Goal: Information Seeking & Learning: Compare options

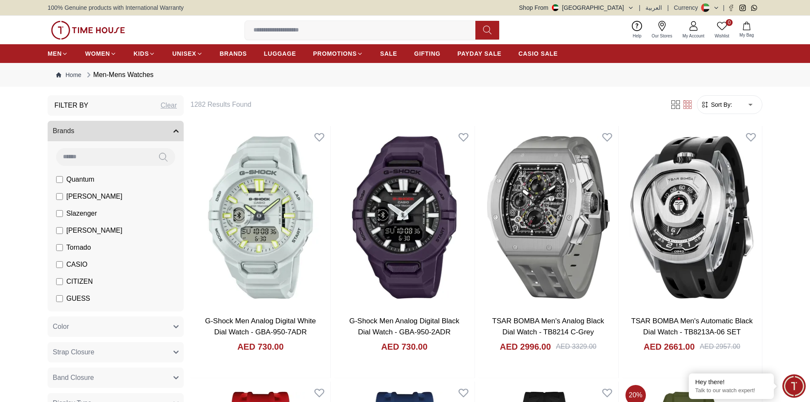
click at [81, 264] on span "CASIO" at bounding box center [76, 264] width 21 height 10
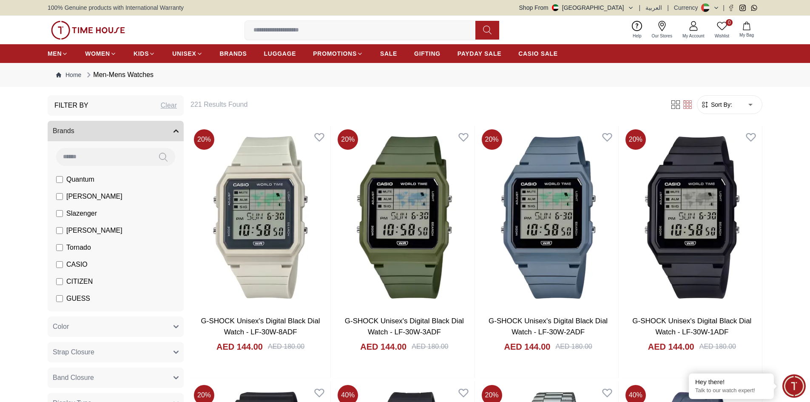
click at [350, 30] on input at bounding box center [363, 30] width 237 height 17
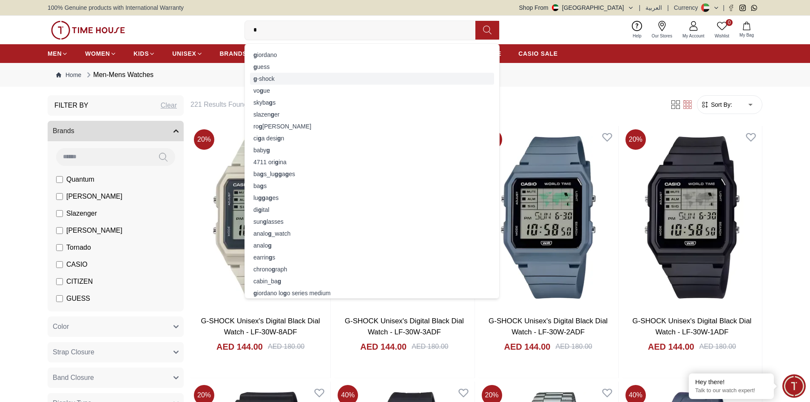
type input "*"
click at [273, 81] on div "g -shock" at bounding box center [372, 79] width 244 height 12
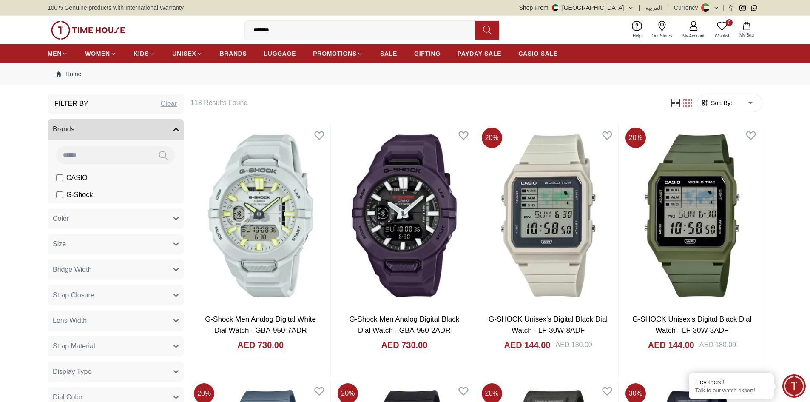
click at [75, 192] on span "G-Shock" at bounding box center [79, 195] width 26 height 10
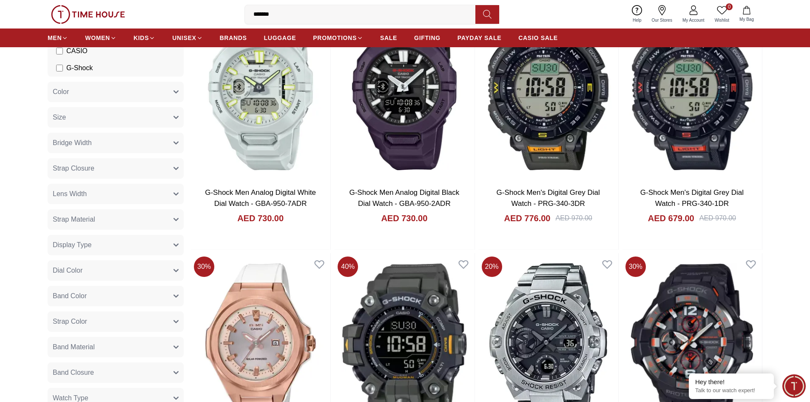
scroll to position [128, 0]
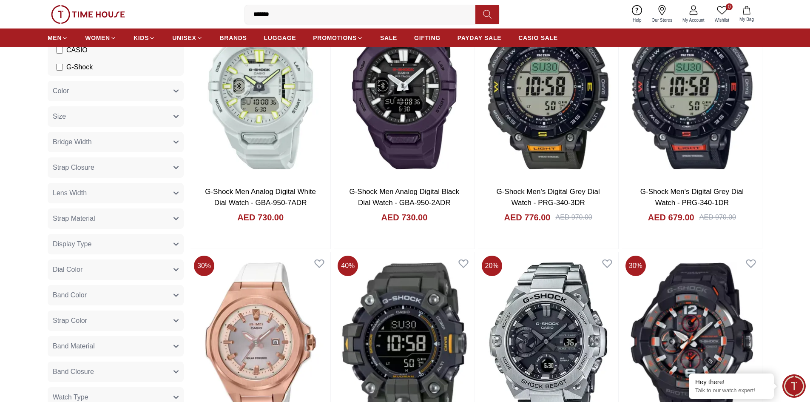
click at [94, 245] on button "Display Type" at bounding box center [116, 244] width 136 height 20
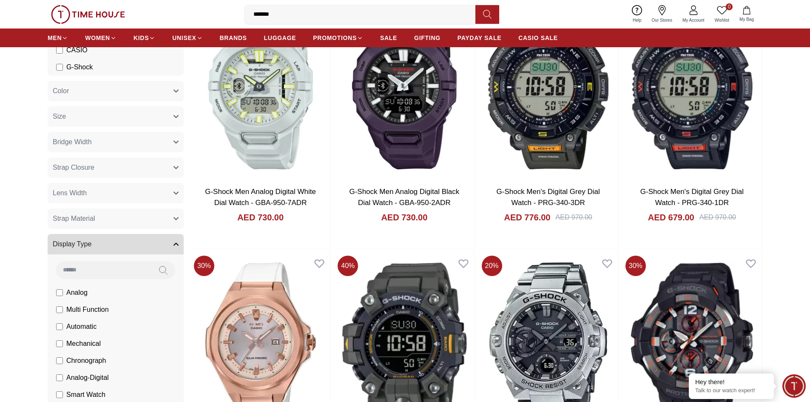
scroll to position [170, 0]
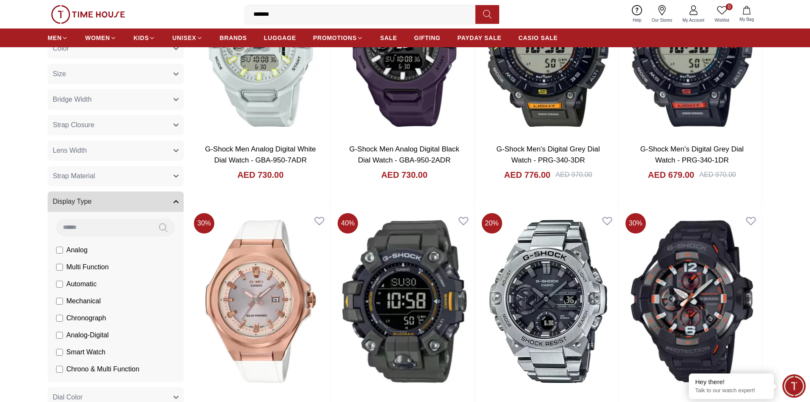
click at [90, 350] on span "Smart Watch" at bounding box center [85, 352] width 39 height 10
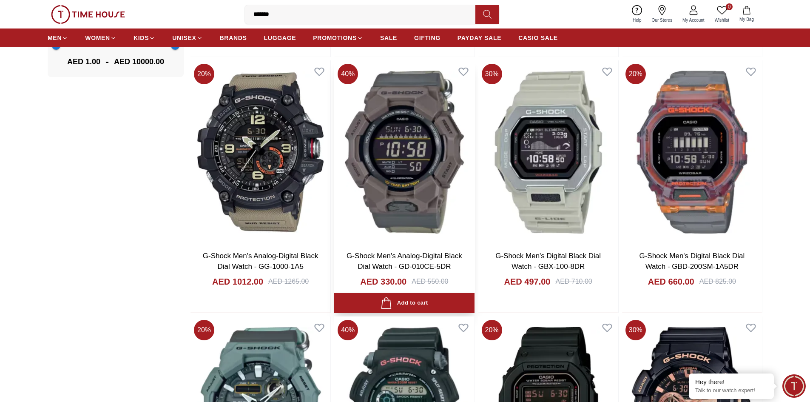
scroll to position [850, 0]
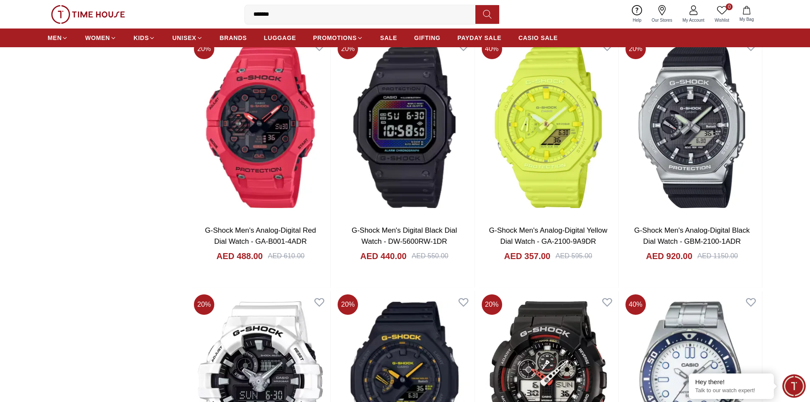
scroll to position [1658, 0]
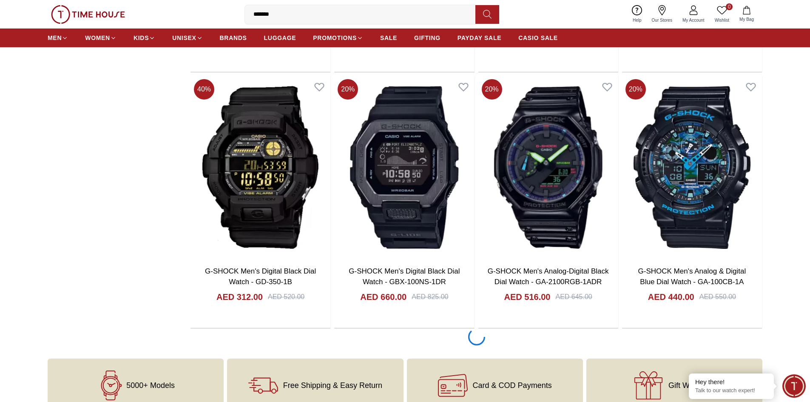
scroll to position [2380, 0]
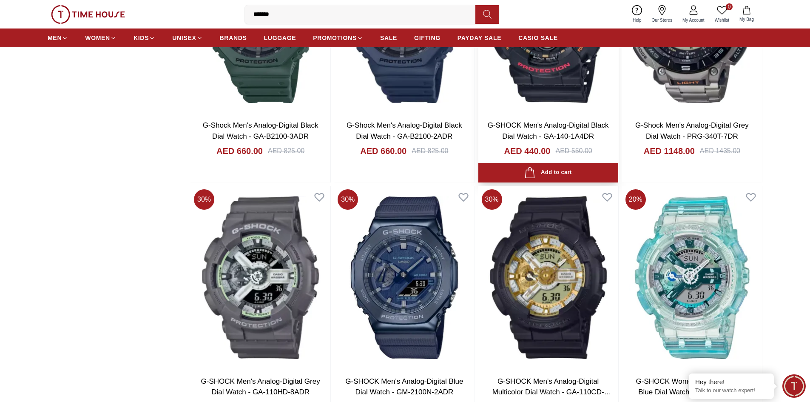
scroll to position [4675, 0]
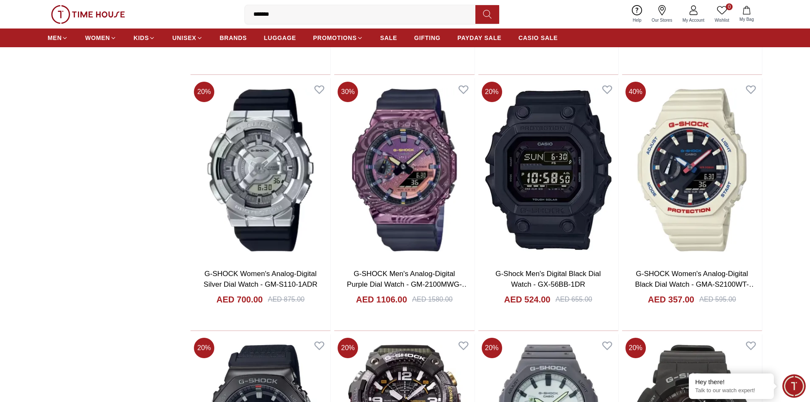
scroll to position [5185, 0]
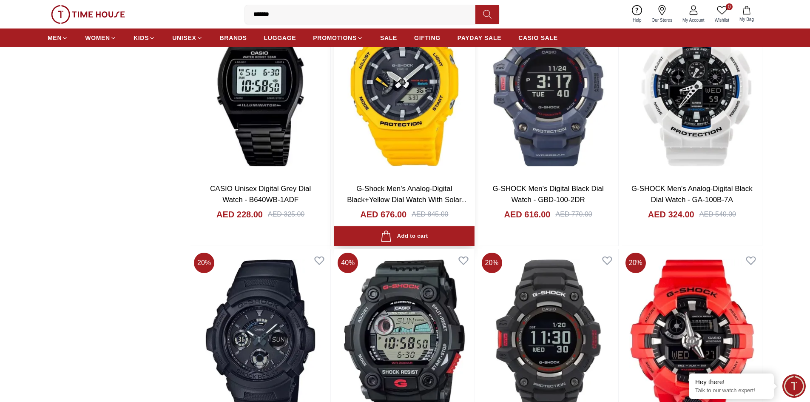
scroll to position [6333, 0]
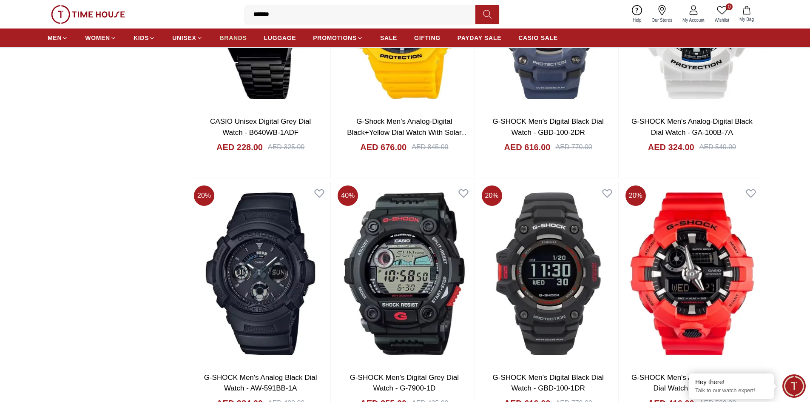
click at [234, 38] on span "BRANDS" at bounding box center [233, 38] width 27 height 9
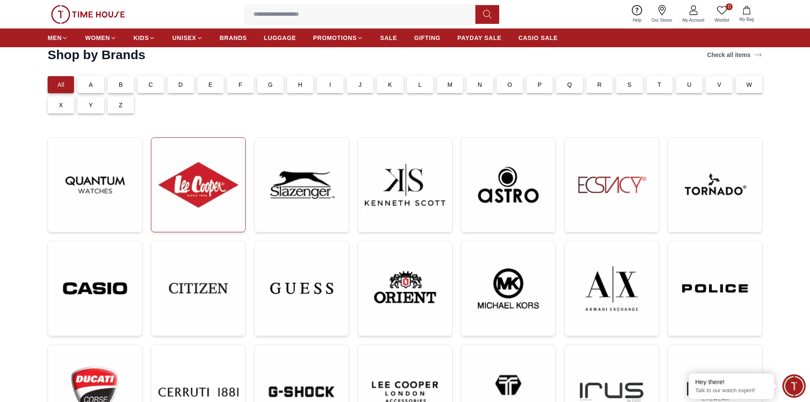
scroll to position [43, 0]
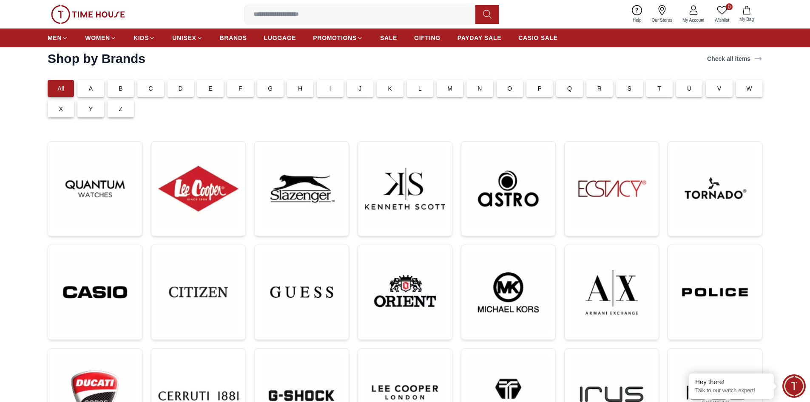
click at [622, 89] on div "S" at bounding box center [629, 88] width 26 height 17
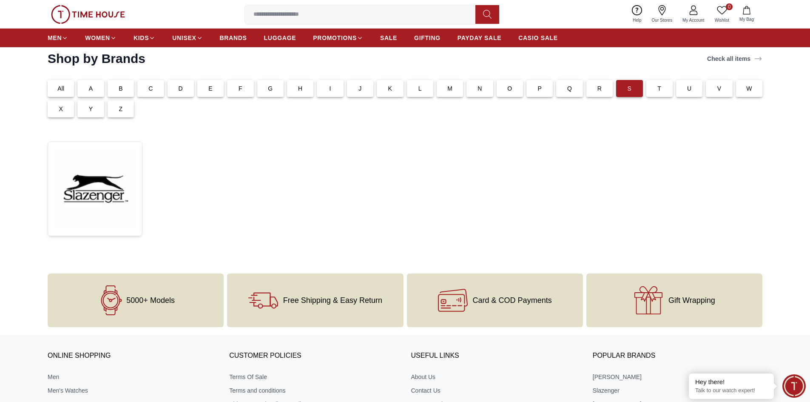
click at [588, 90] on div "R" at bounding box center [599, 88] width 26 height 17
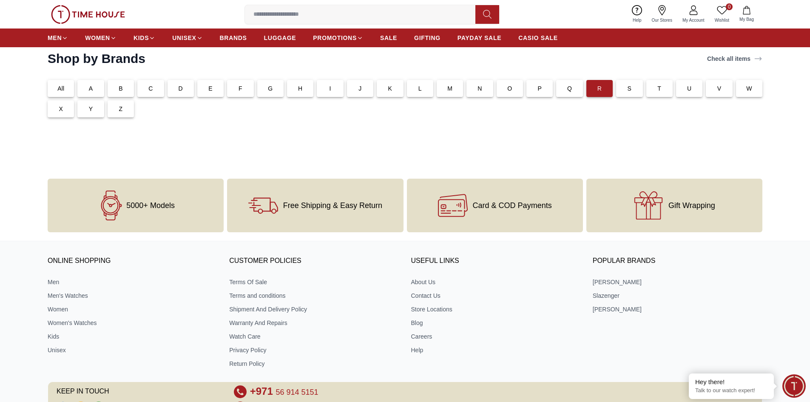
click at [574, 89] on div "Q" at bounding box center [569, 88] width 26 height 17
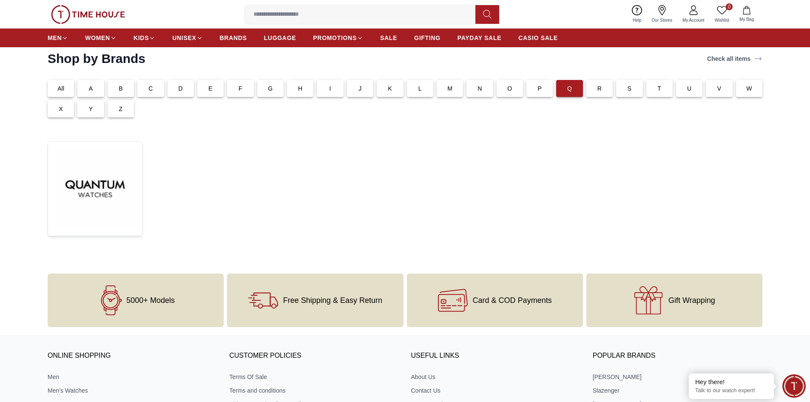
click at [547, 89] on div "P" at bounding box center [539, 88] width 26 height 17
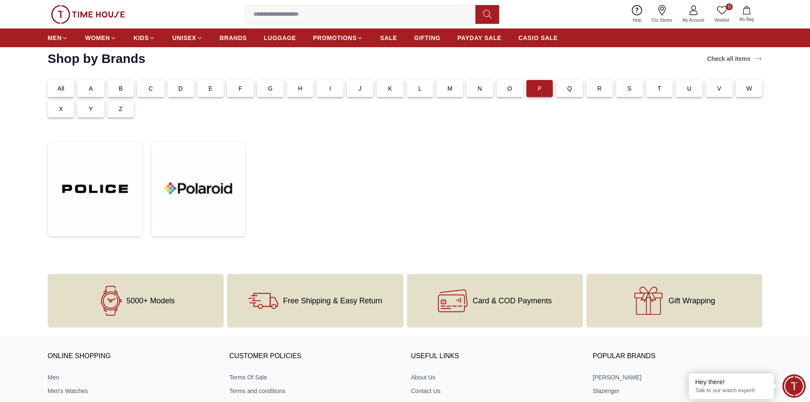
click at [524, 87] on div "P" at bounding box center [538, 87] width 30 height 20
click at [508, 88] on p "O" at bounding box center [509, 88] width 5 height 9
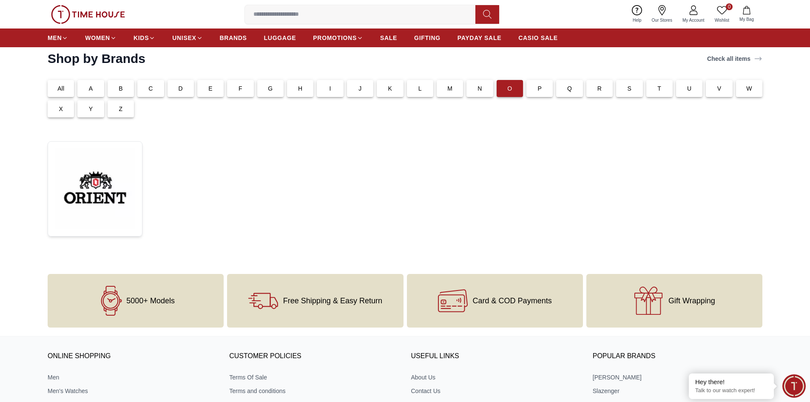
click at [485, 90] on div "N" at bounding box center [479, 88] width 26 height 17
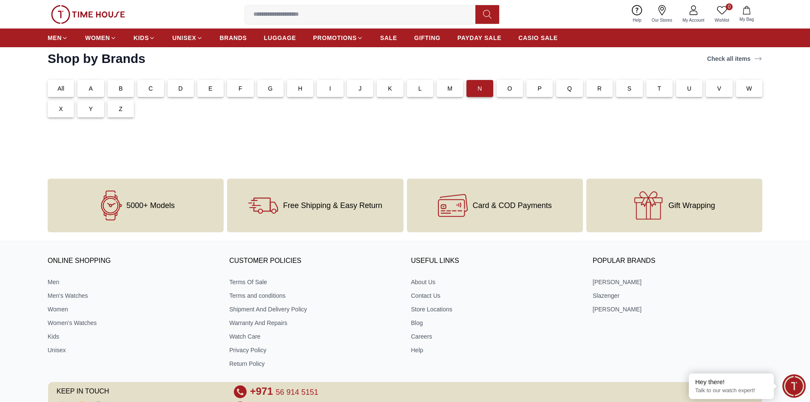
click at [449, 90] on p "M" at bounding box center [449, 88] width 5 height 9
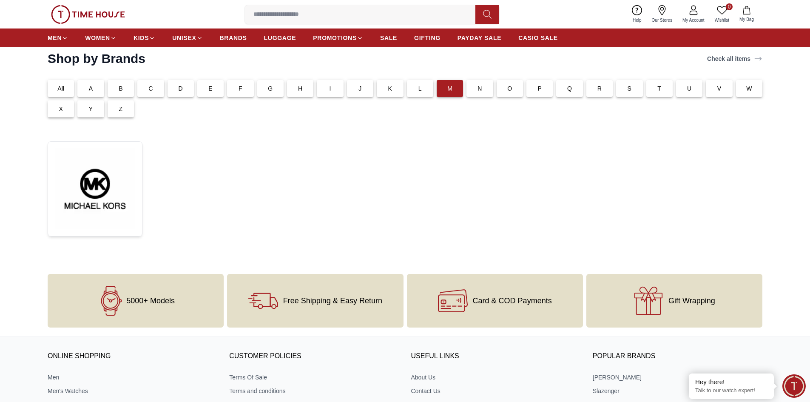
click at [416, 90] on div "L" at bounding box center [420, 88] width 26 height 17
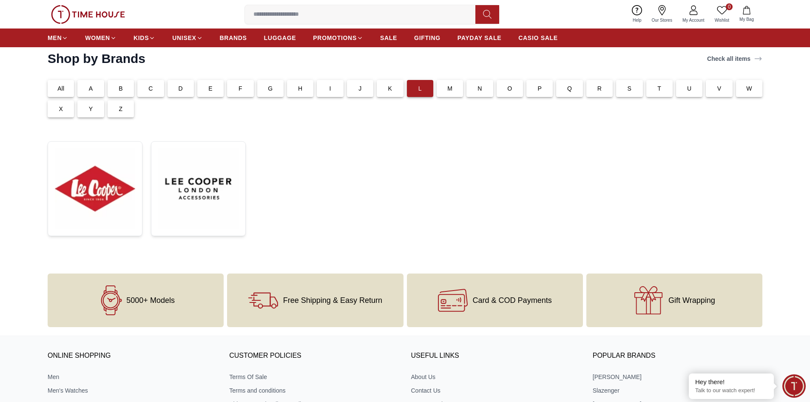
click at [393, 91] on div "K" at bounding box center [390, 88] width 26 height 17
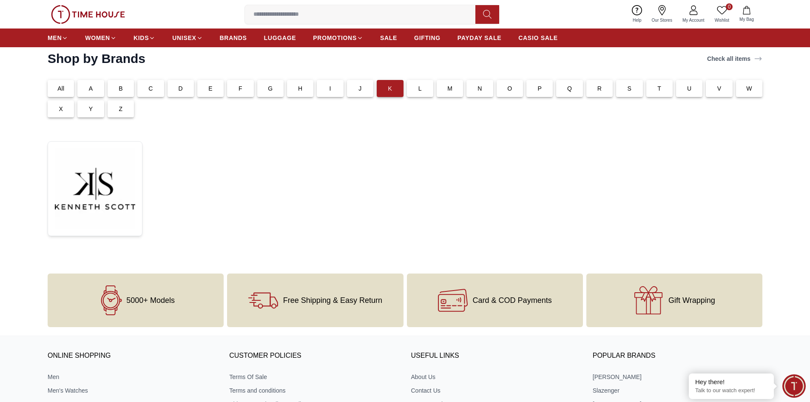
click at [246, 87] on div "F" at bounding box center [240, 88] width 26 height 17
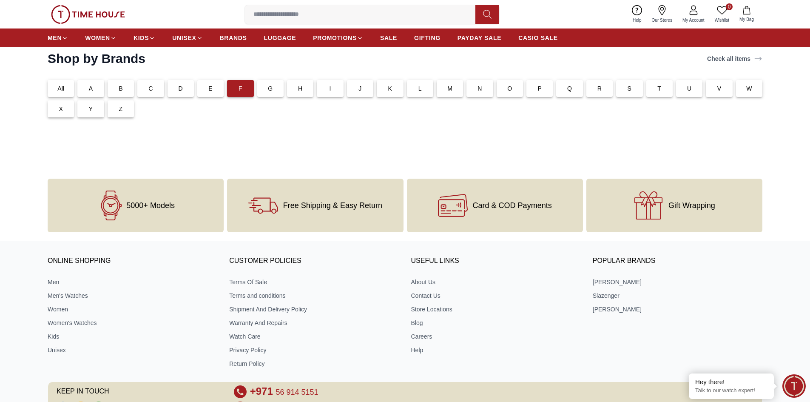
click at [209, 89] on p "E" at bounding box center [210, 88] width 4 height 9
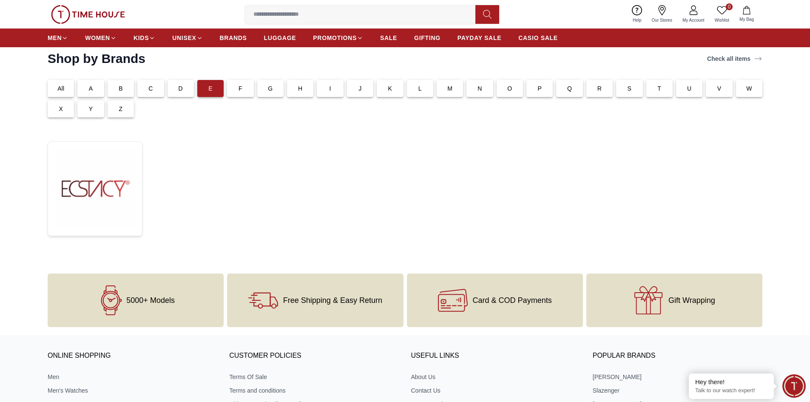
click at [166, 89] on div "D" at bounding box center [179, 87] width 30 height 20
click at [169, 89] on div "D" at bounding box center [180, 88] width 26 height 17
click at [154, 90] on div "C" at bounding box center [150, 88] width 26 height 17
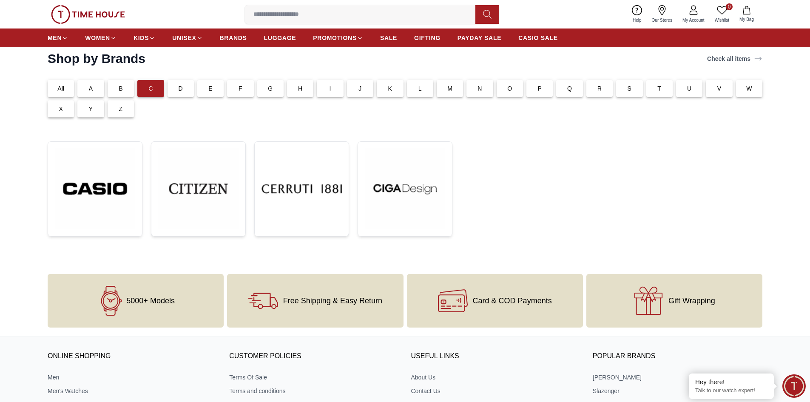
click at [139, 90] on div "C" at bounding box center [150, 88] width 26 height 17
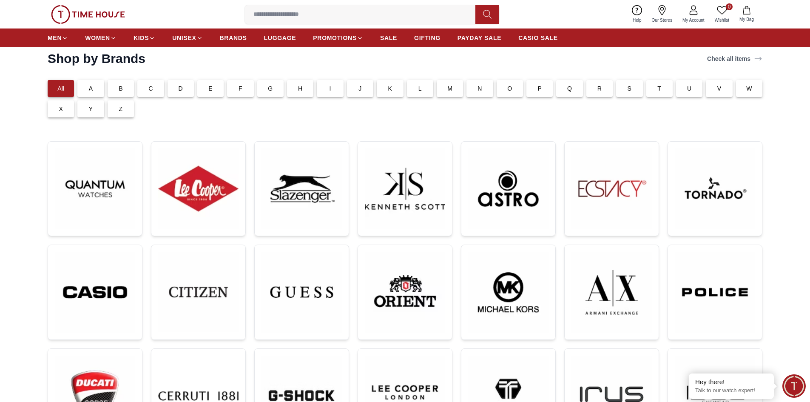
click at [232, 85] on div "F" at bounding box center [240, 88] width 26 height 17
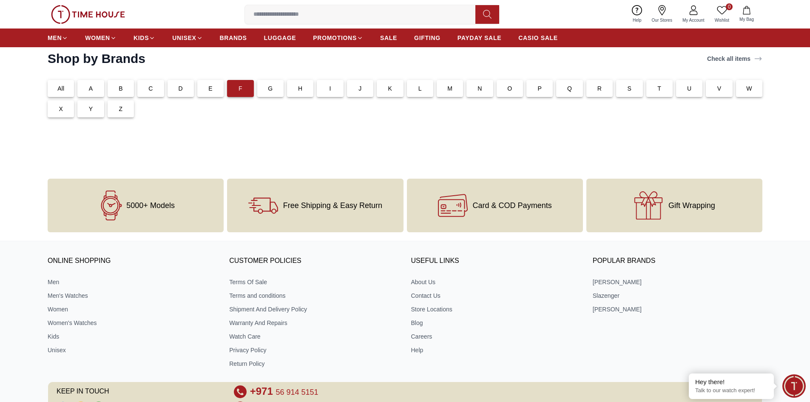
click at [208, 86] on div "E" at bounding box center [210, 88] width 26 height 17
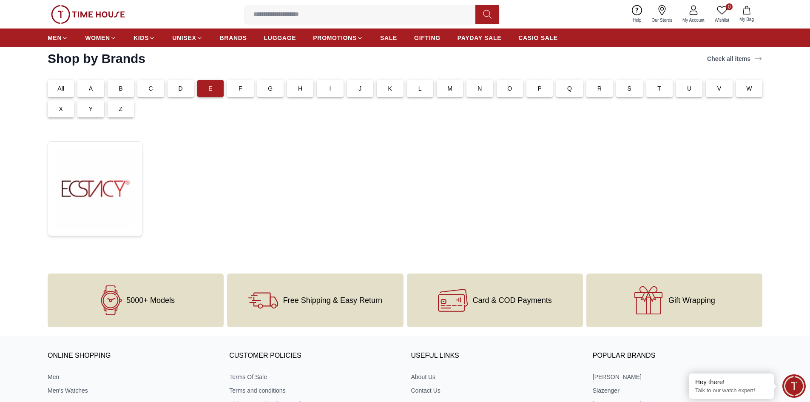
click at [57, 91] on div "All" at bounding box center [61, 88] width 26 height 17
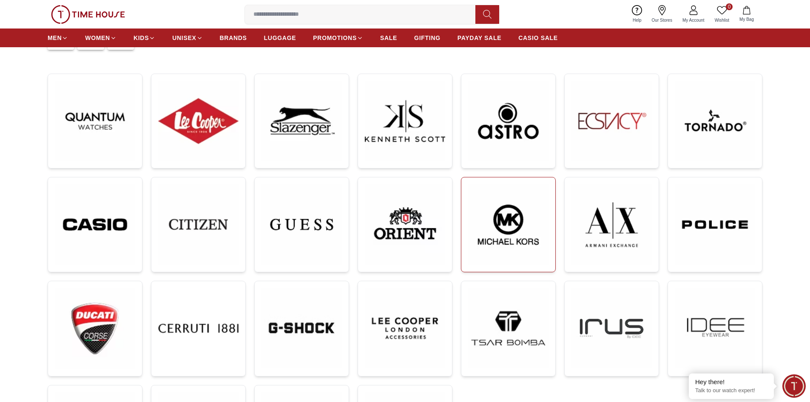
scroll to position [85, 0]
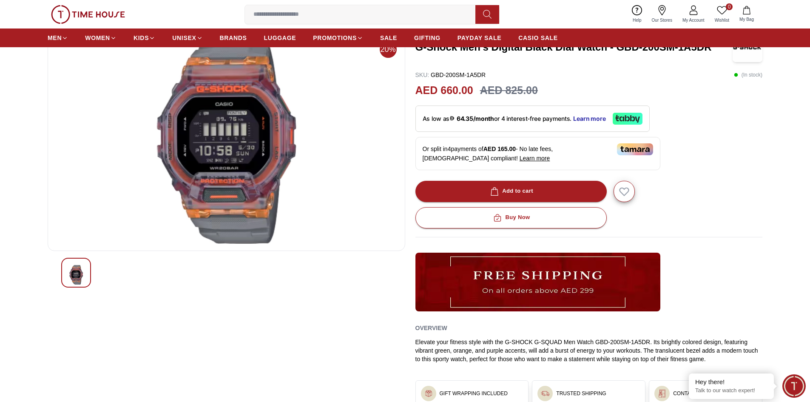
scroll to position [43, 0]
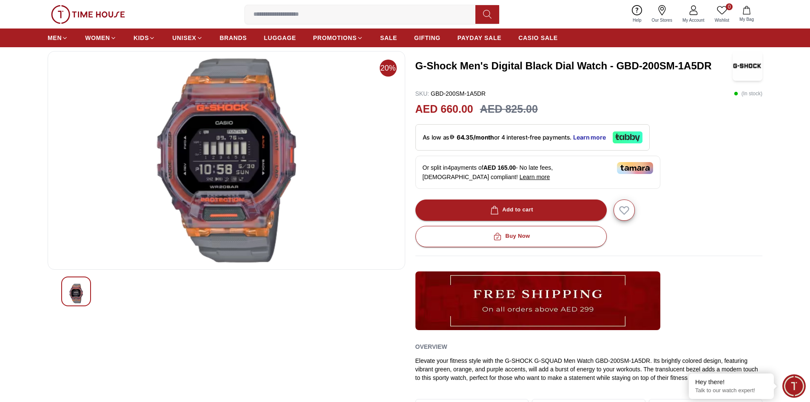
click at [267, 184] on img at bounding box center [226, 160] width 343 height 204
drag, startPoint x: 618, startPoint y: 65, endPoint x: 674, endPoint y: 68, distance: 56.2
click at [674, 68] on h3 "G-Shock Men's Digital Black Dial Watch - GBD-200SM-1A5DR" at bounding box center [573, 66] width 317 height 14
copy h3 "GBD-200SM"
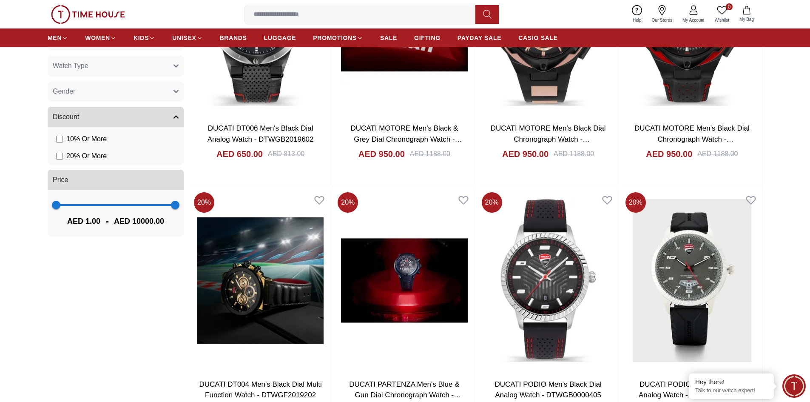
scroll to position [425, 0]
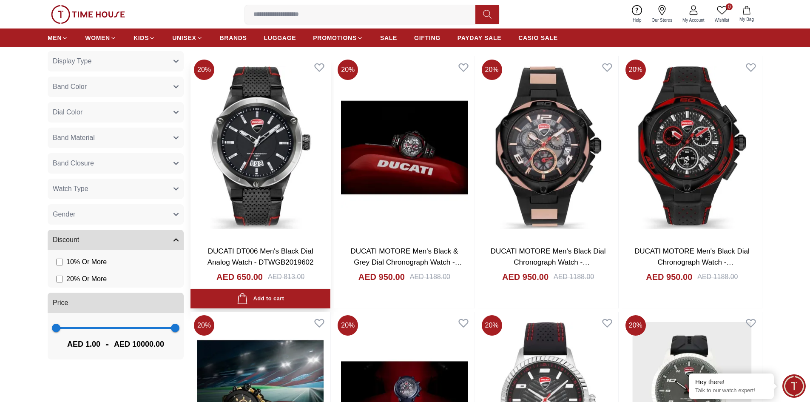
click at [271, 161] on img at bounding box center [260, 147] width 140 height 183
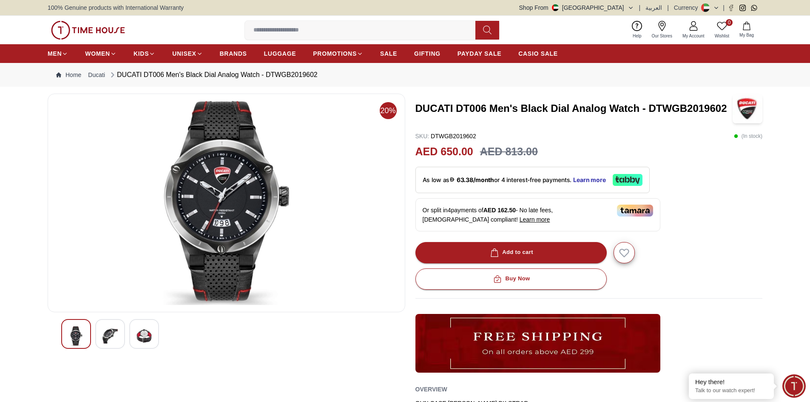
click at [271, 161] on img at bounding box center [226, 203] width 343 height 204
click at [121, 334] on div at bounding box center [110, 334] width 30 height 30
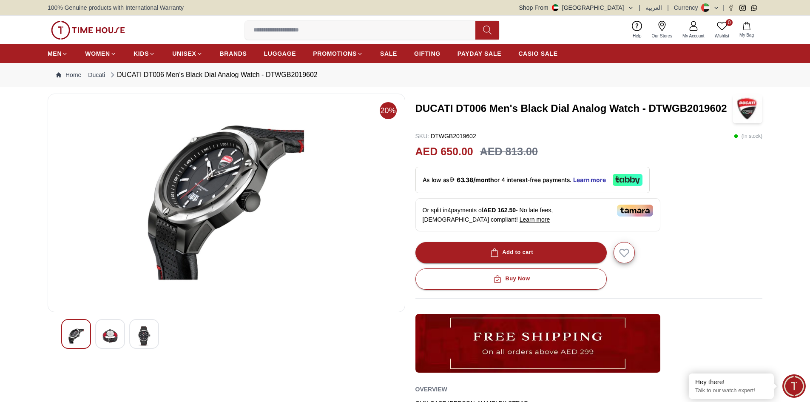
click at [186, 184] on img at bounding box center [226, 203] width 343 height 204
click at [141, 344] on img at bounding box center [143, 336] width 15 height 20
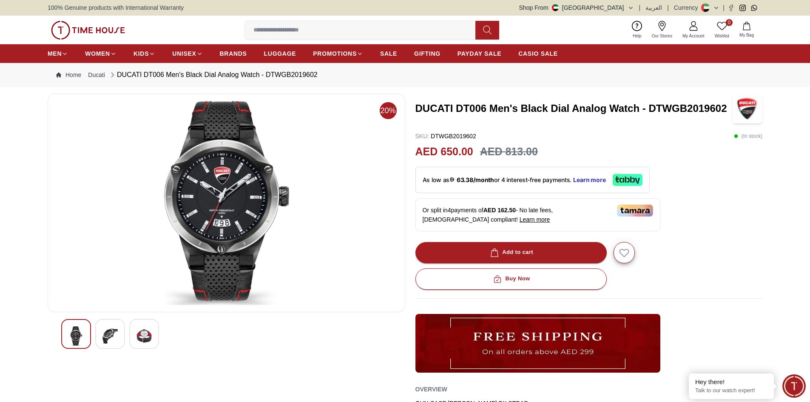
click at [144, 339] on img at bounding box center [143, 336] width 15 height 20
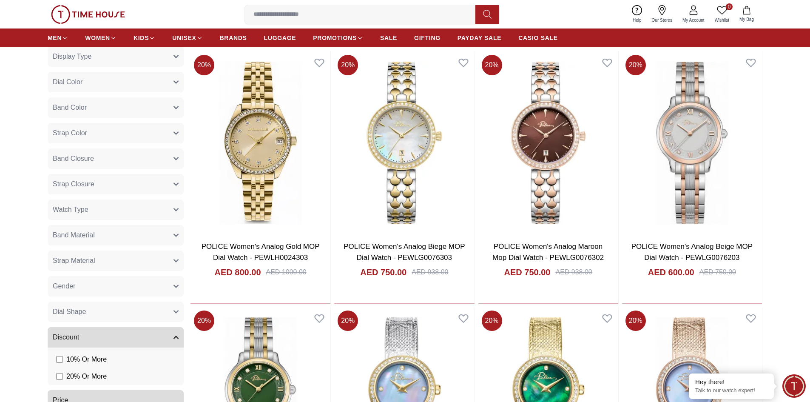
scroll to position [468, 0]
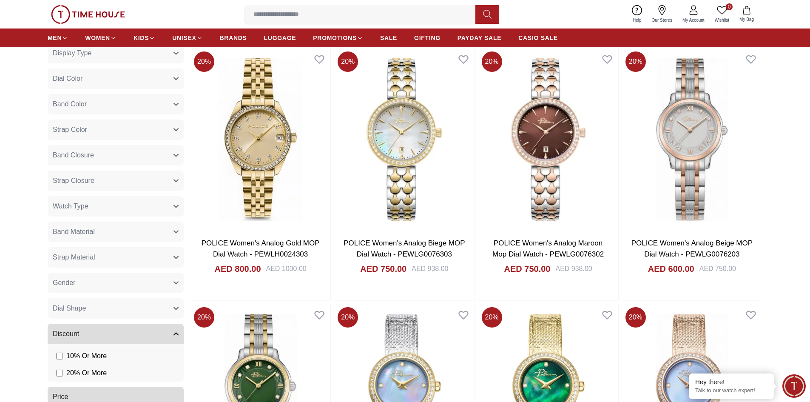
click at [133, 288] on button "Gender" at bounding box center [116, 282] width 136 height 20
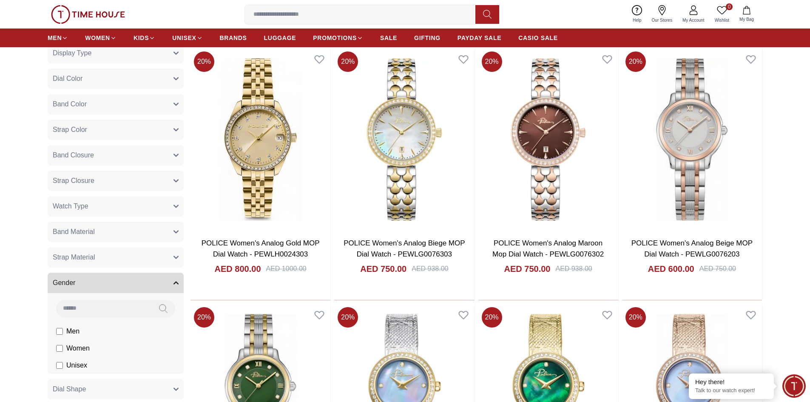
click at [69, 334] on span "Men" at bounding box center [72, 331] width 13 height 10
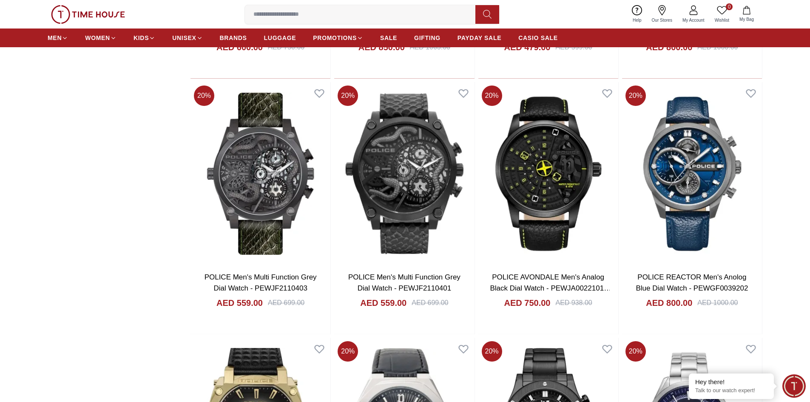
scroll to position [1190, 0]
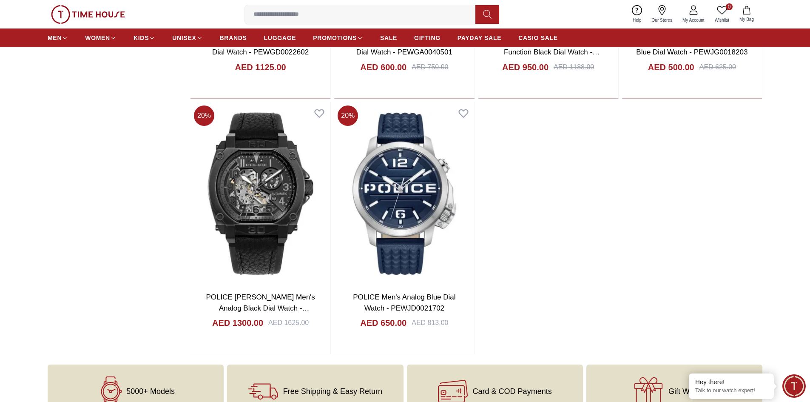
scroll to position [1658, 0]
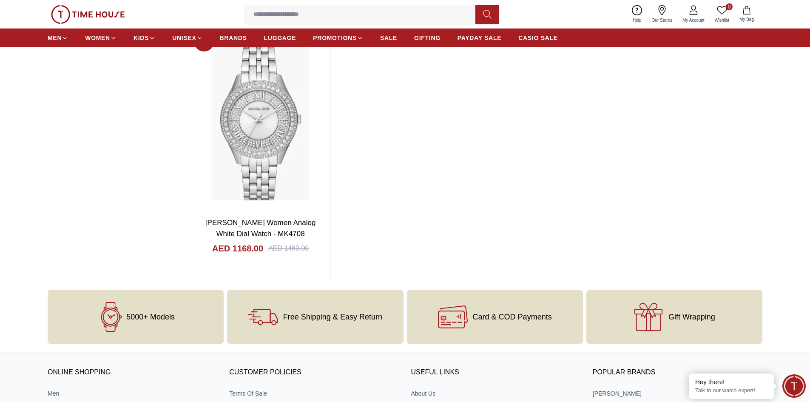
scroll to position [1275, 0]
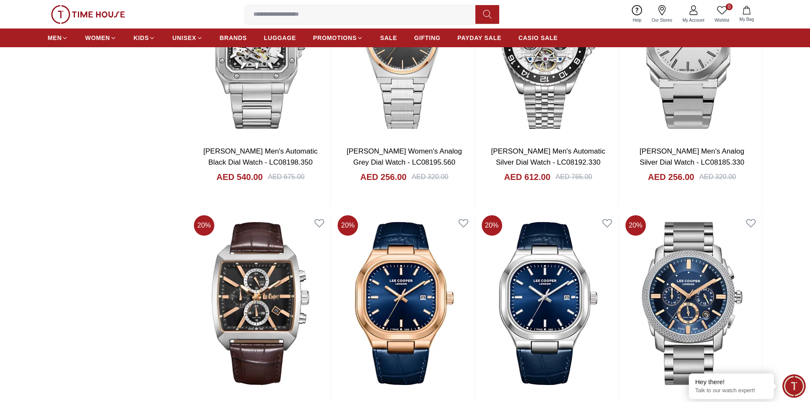
scroll to position [1360, 0]
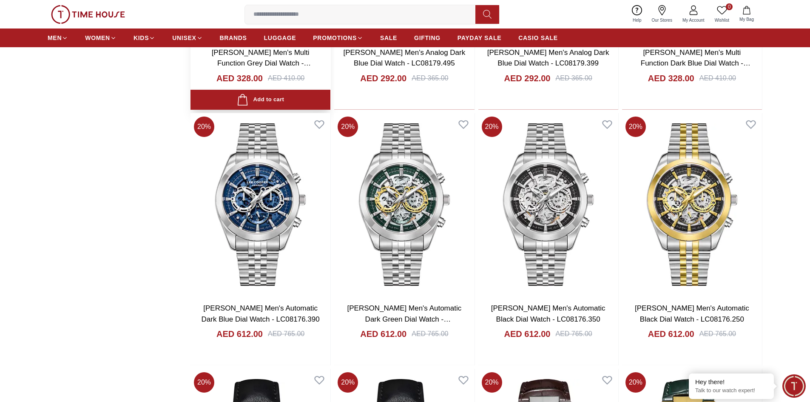
scroll to position [1785, 0]
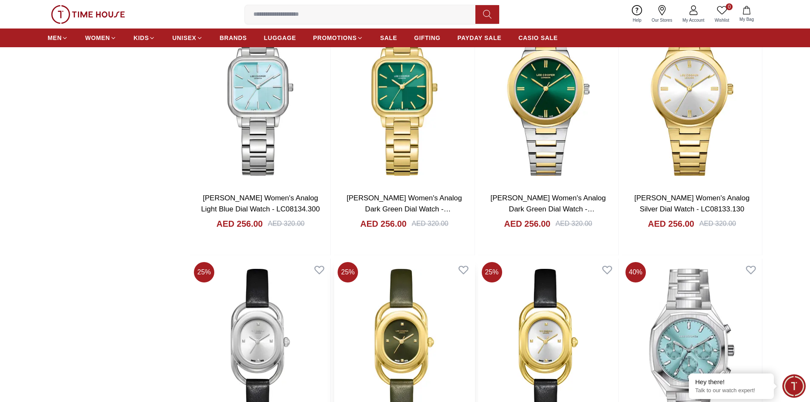
scroll to position [2933, 0]
